Goal: Find specific page/section

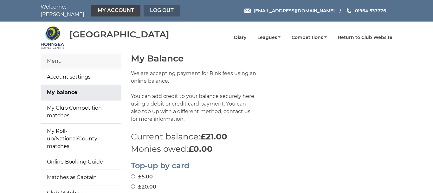
click at [152, 9] on link "Log out" at bounding box center [161, 10] width 36 height 11
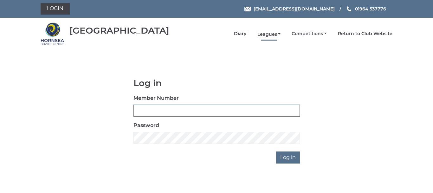
type input "0086"
click at [269, 34] on link "Leagues" at bounding box center [268, 34] width 23 height 6
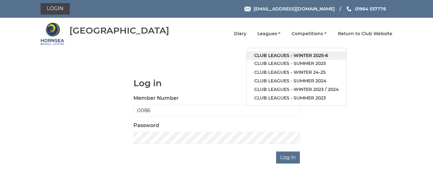
click at [281, 54] on link "Club leagues - Winter 2025-6" at bounding box center [296, 55] width 100 height 9
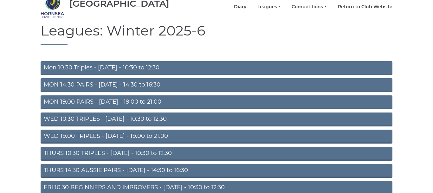
scroll to position [65, 0]
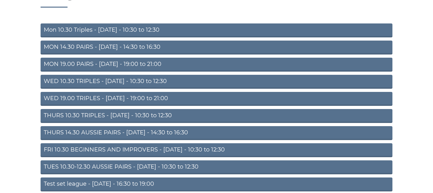
click at [153, 165] on link "TUES 10.30-12.30 AUSSIE PAIRS - Tuesday - 10:30 to 12:30" at bounding box center [217, 167] width 352 height 14
